Goal: Task Accomplishment & Management: Manage account settings

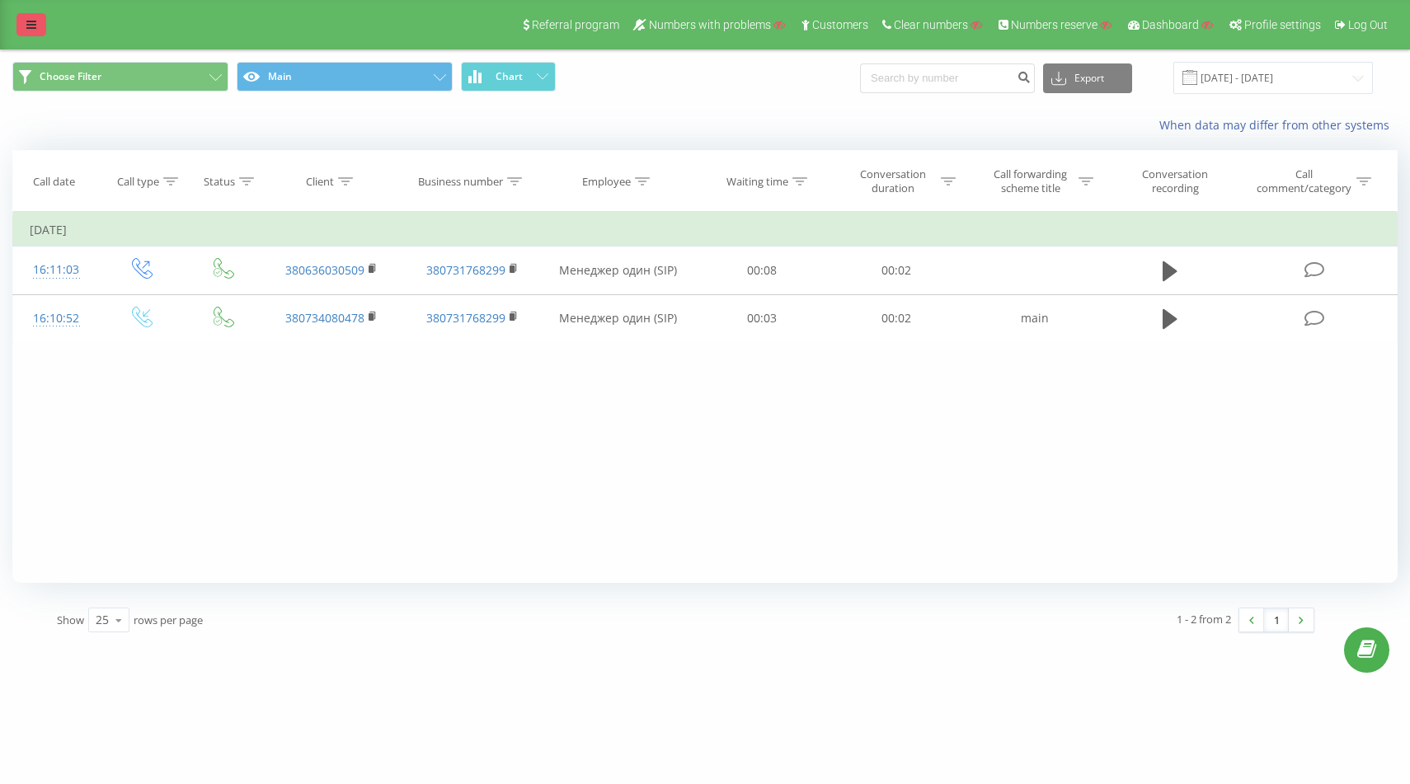
click at [36, 15] on link at bounding box center [31, 24] width 30 height 23
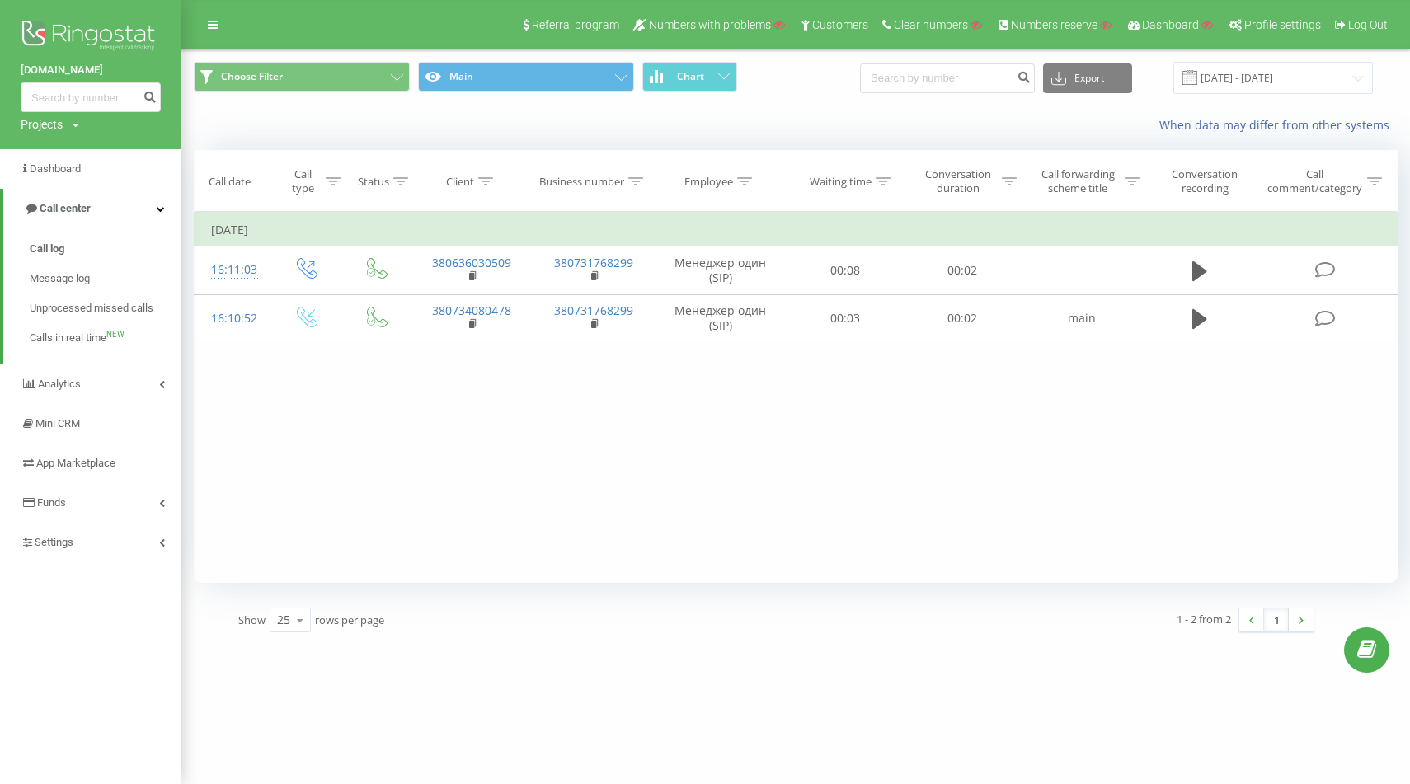
click at [38, 117] on div "Projects" at bounding box center [42, 124] width 42 height 16
click at [53, 150] on input "text" at bounding box center [67, 150] width 82 height 24
paste input "[DOMAIN_NAME]"
type input "[DOMAIN_NAME]"
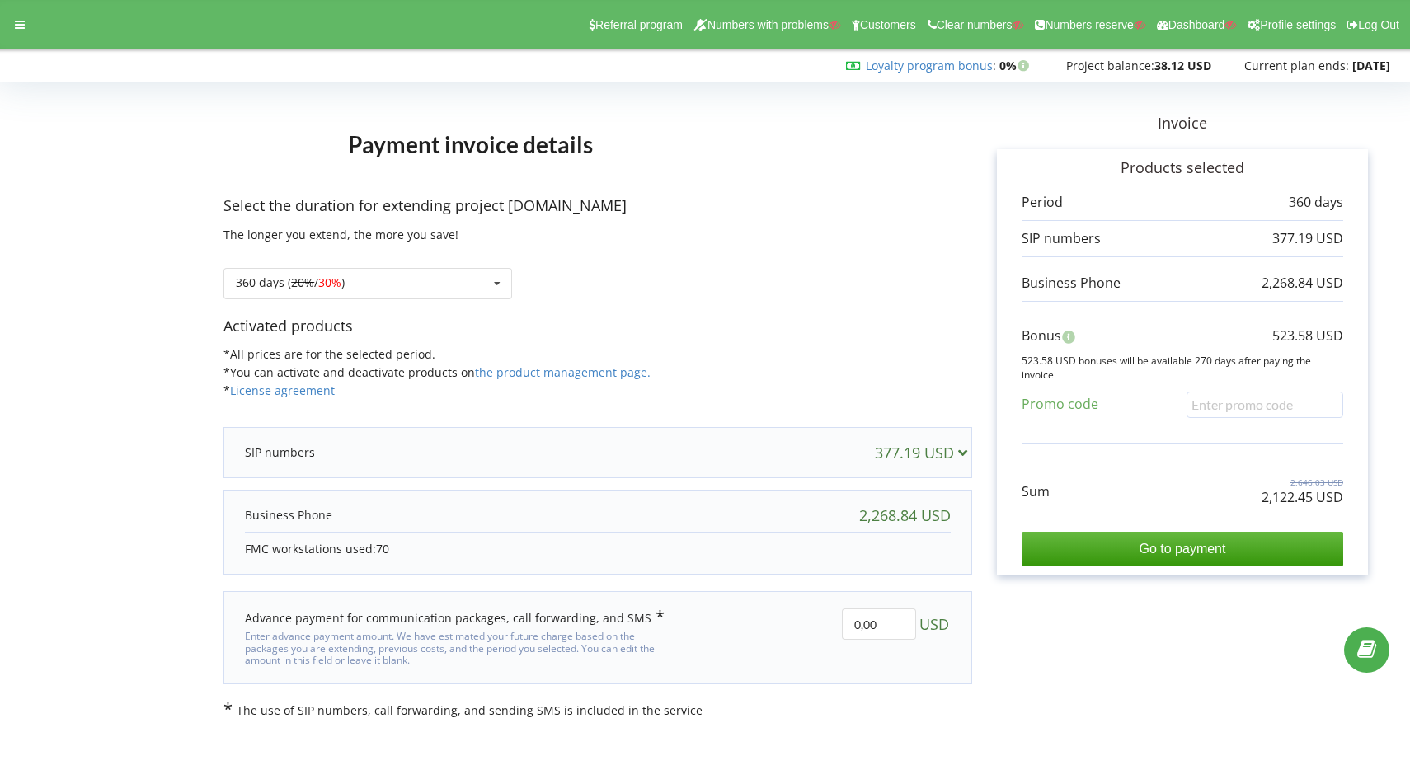
click at [721, 438] on div "377.19 USD" at bounding box center [597, 452] width 739 height 33
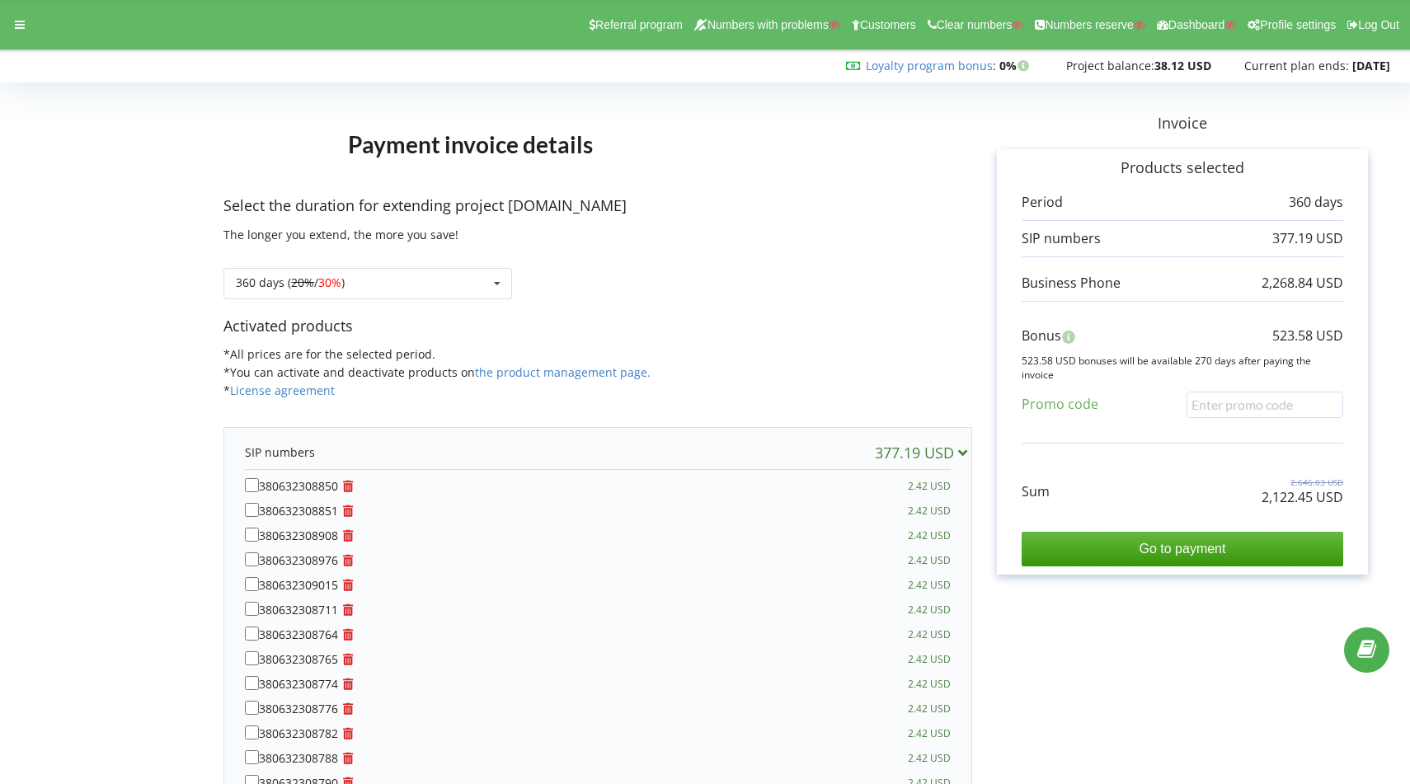
scroll to position [344, 0]
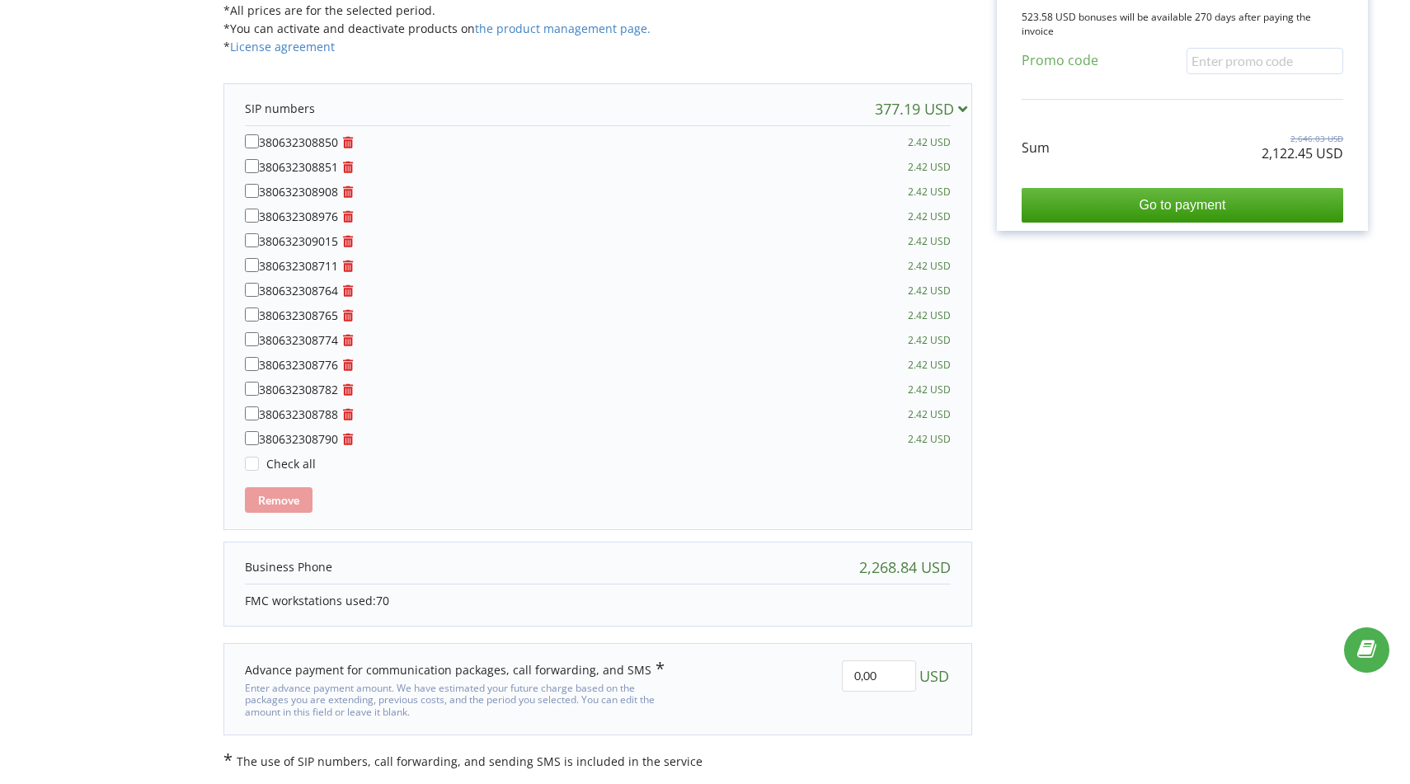
drag, startPoint x: 261, startPoint y: 438, endPoint x: 337, endPoint y: 439, distance: 76.7
click at [338, 439] on div "380632308790" at bounding box center [301, 439] width 113 height 16
click at [334, 439] on div "380632308790" at bounding box center [301, 439] width 113 height 16
copy div "380632308790"
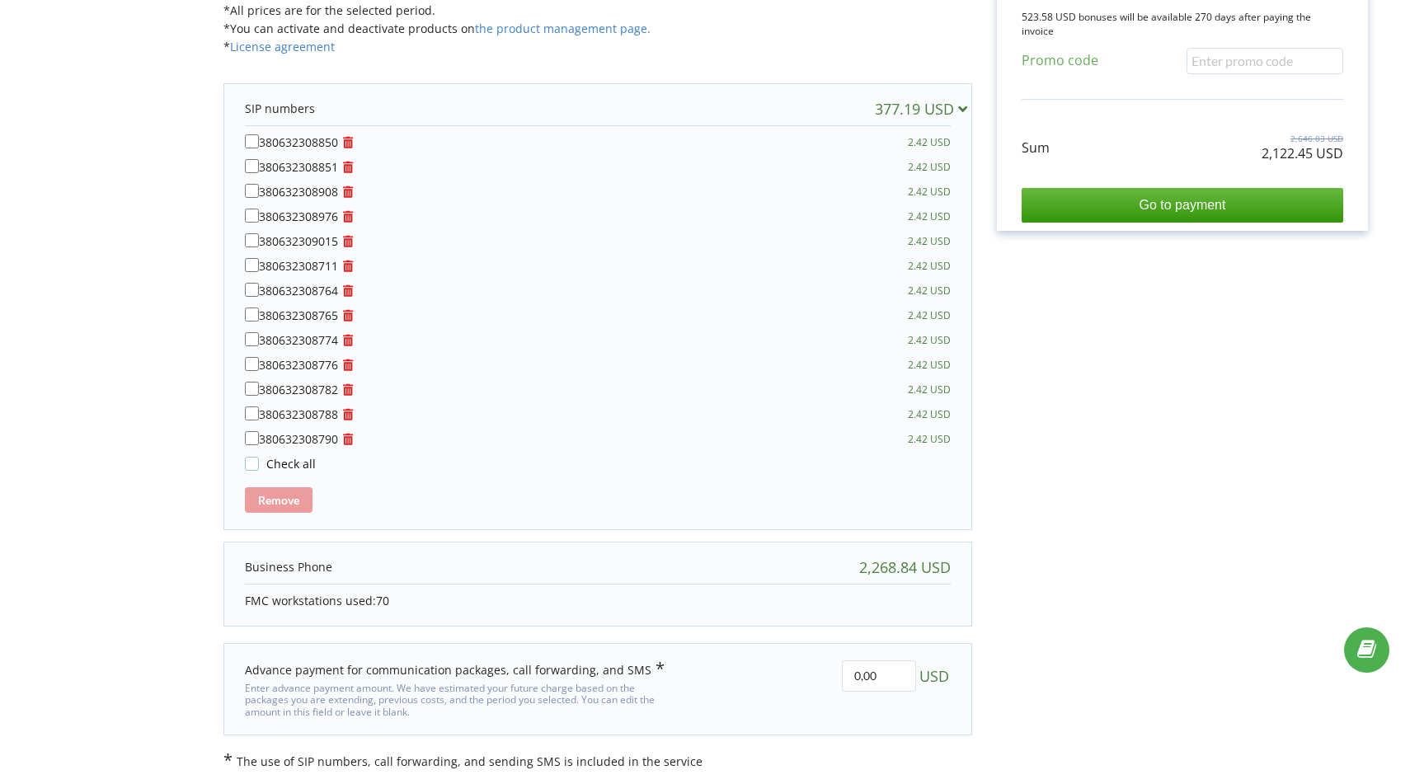
click at [253, 466] on input "Check all" at bounding box center [252, 464] width 14 height 14
checkbox input "true"
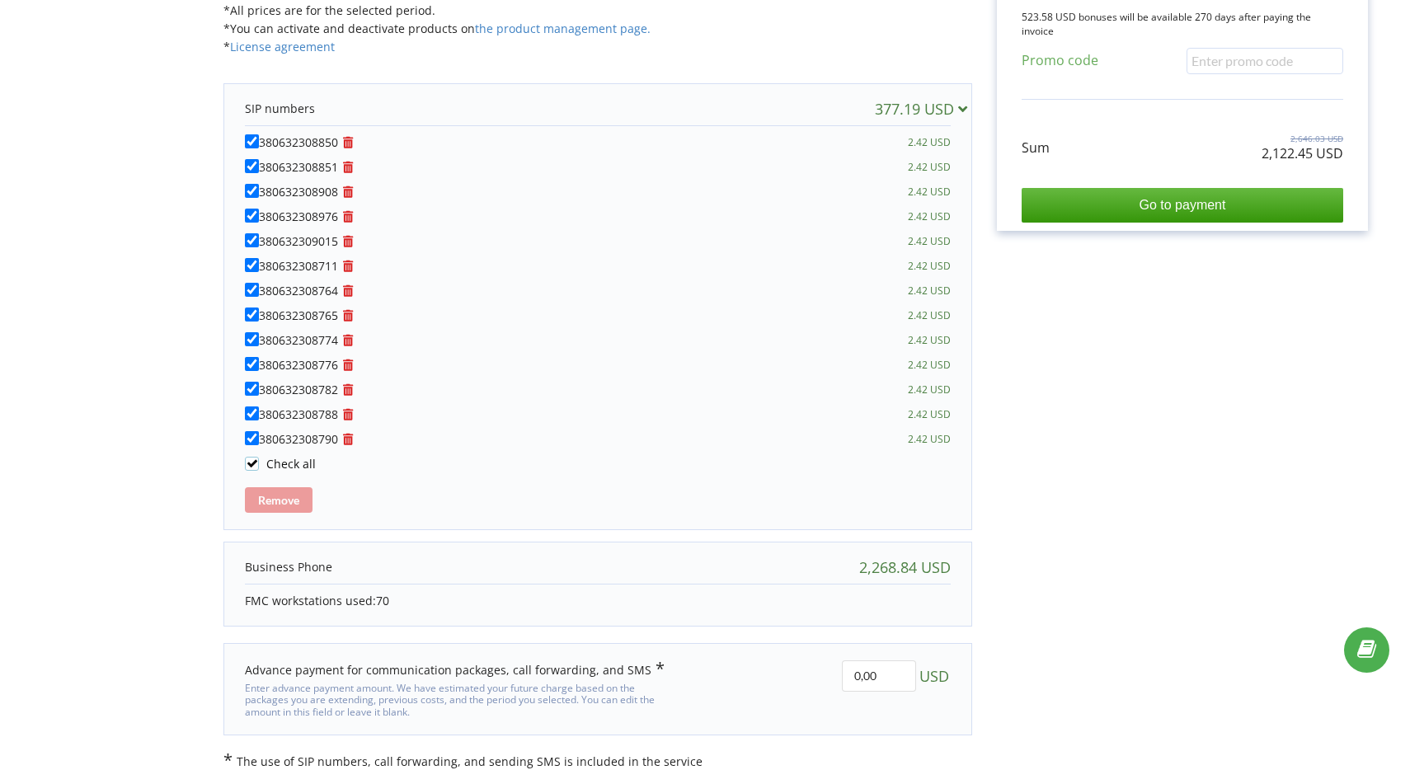
checkbox input "true"
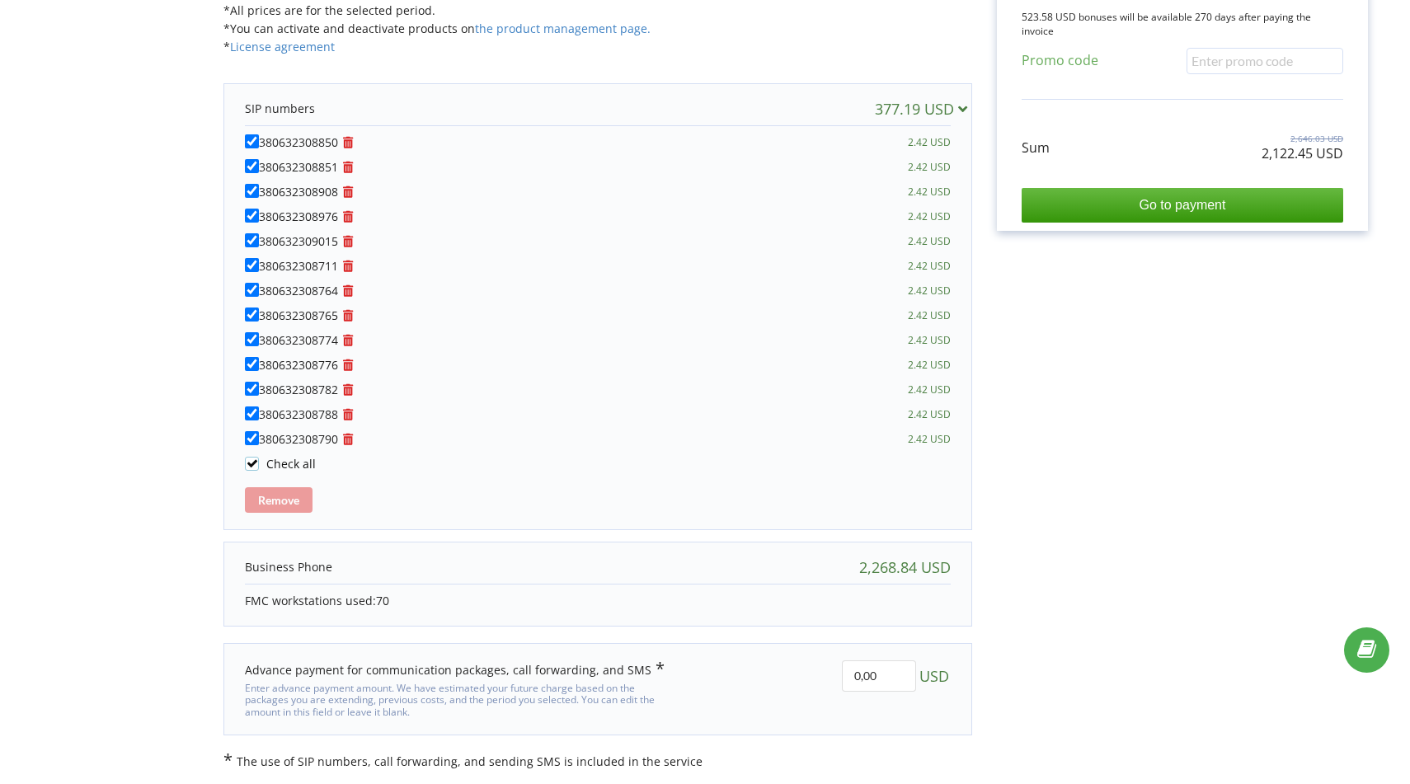
checkbox input "true"
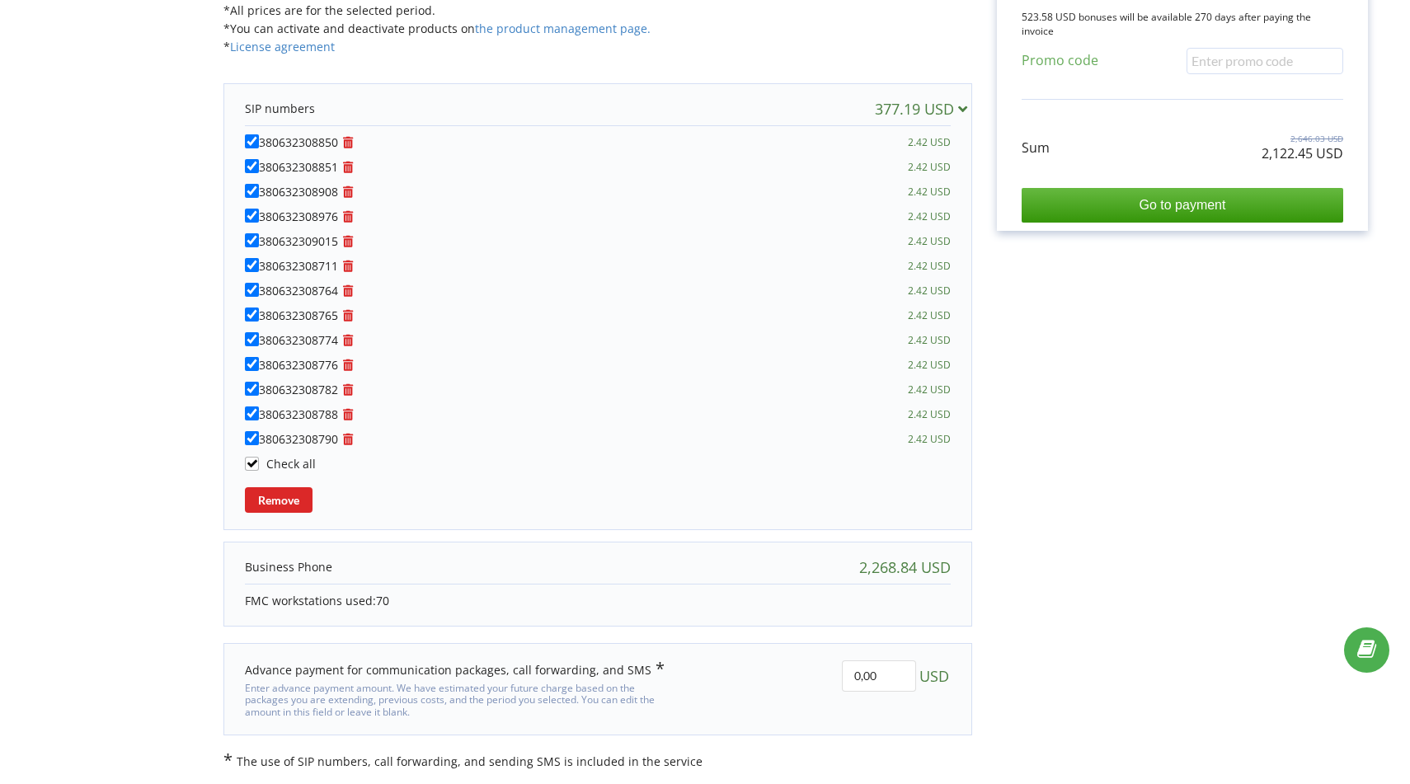
click at [140, 441] on form "Payment invoice details Select the duration for extending project aaa.ua The lo…" at bounding box center [704, 257] width 1375 height 1026
click at [285, 499] on input "Remove" at bounding box center [279, 500] width 68 height 26
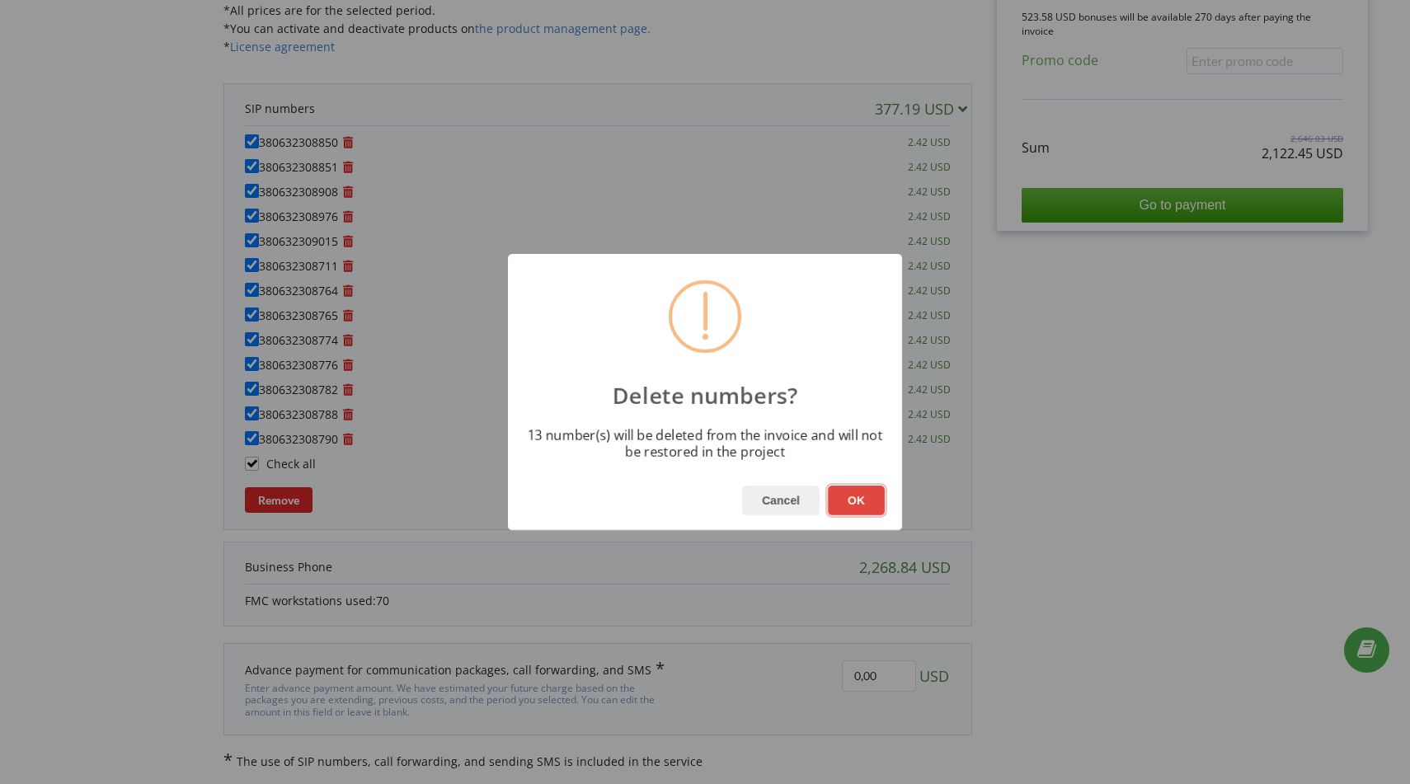
click at [848, 498] on button "OK" at bounding box center [856, 501] width 57 height 30
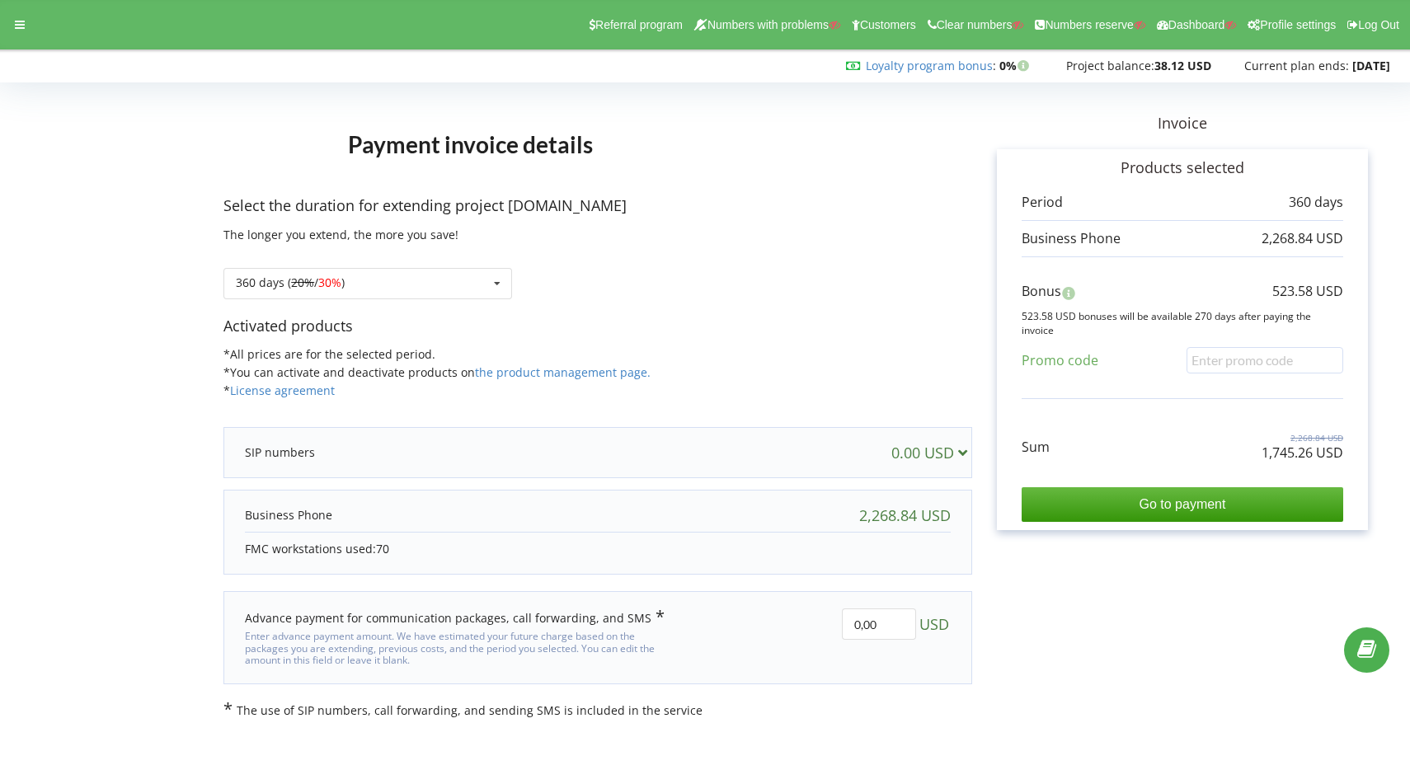
scroll to position [0, 0]
click at [430, 271] on div "360 days ( 20% / 30% ) Refill the balance without period 20% / 30% 30% / 40%" at bounding box center [367, 283] width 289 height 31
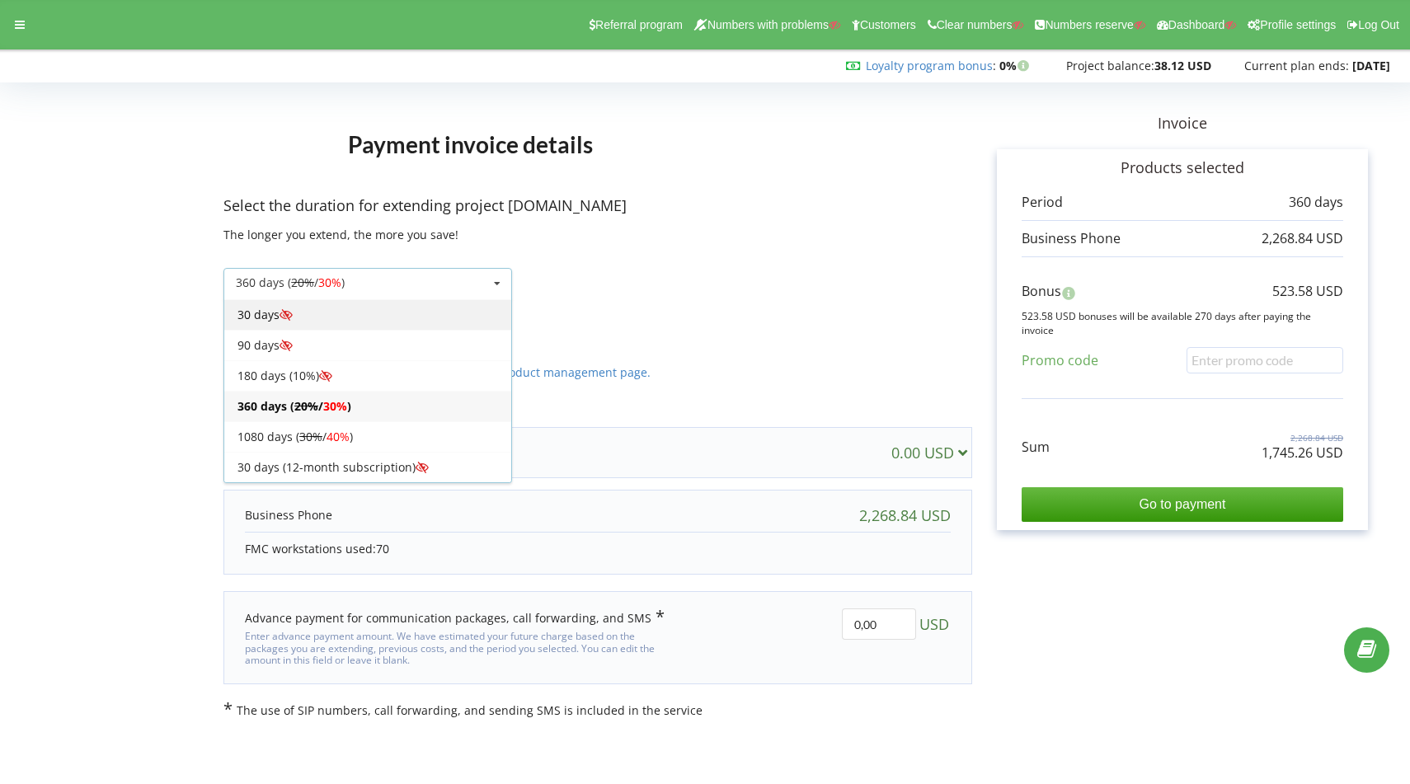
click at [346, 318] on div "30 days" at bounding box center [367, 314] width 287 height 31
